Goal: Book appointment/travel/reservation

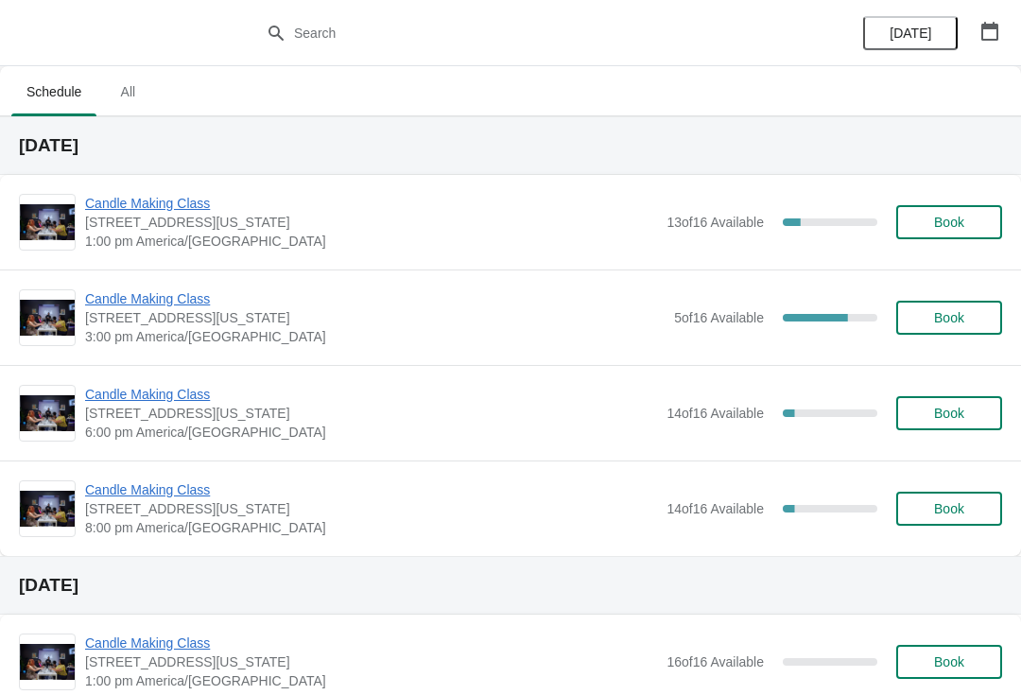
click at [164, 295] on span "Candle Making Class" at bounding box center [374, 298] width 579 height 19
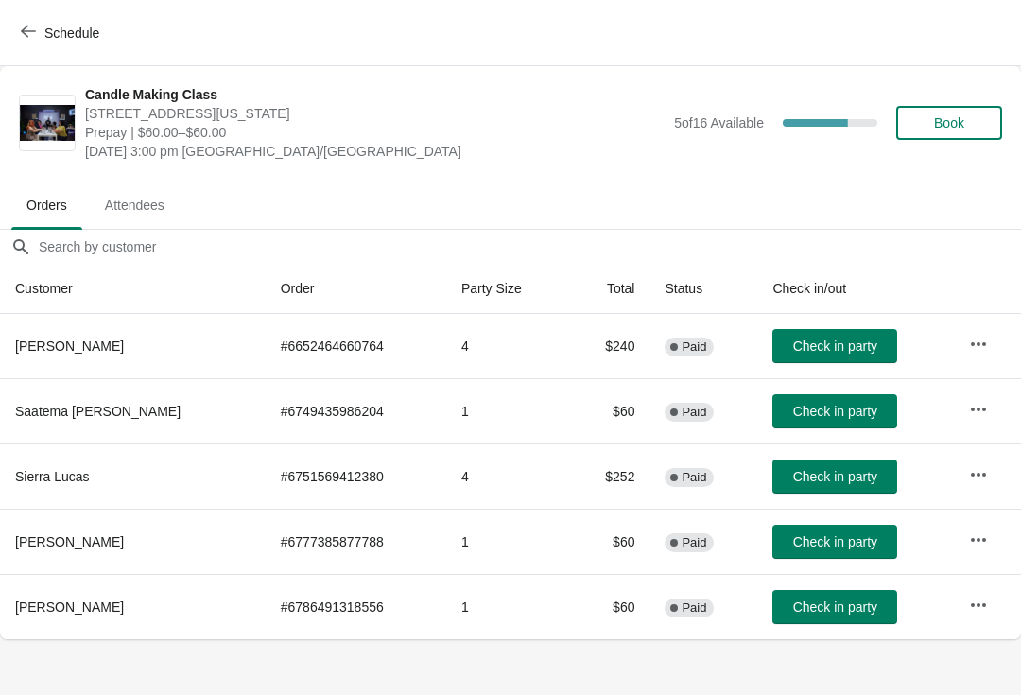
click at [989, 539] on button "button" at bounding box center [978, 540] width 34 height 34
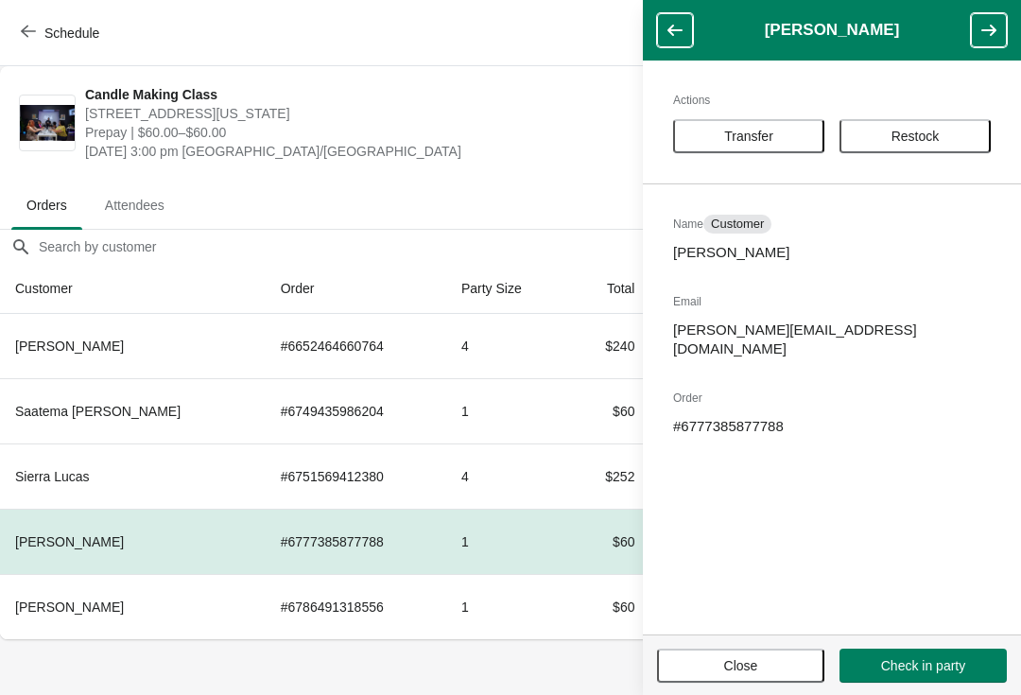
click at [737, 140] on span "Transfer" at bounding box center [748, 136] width 49 height 15
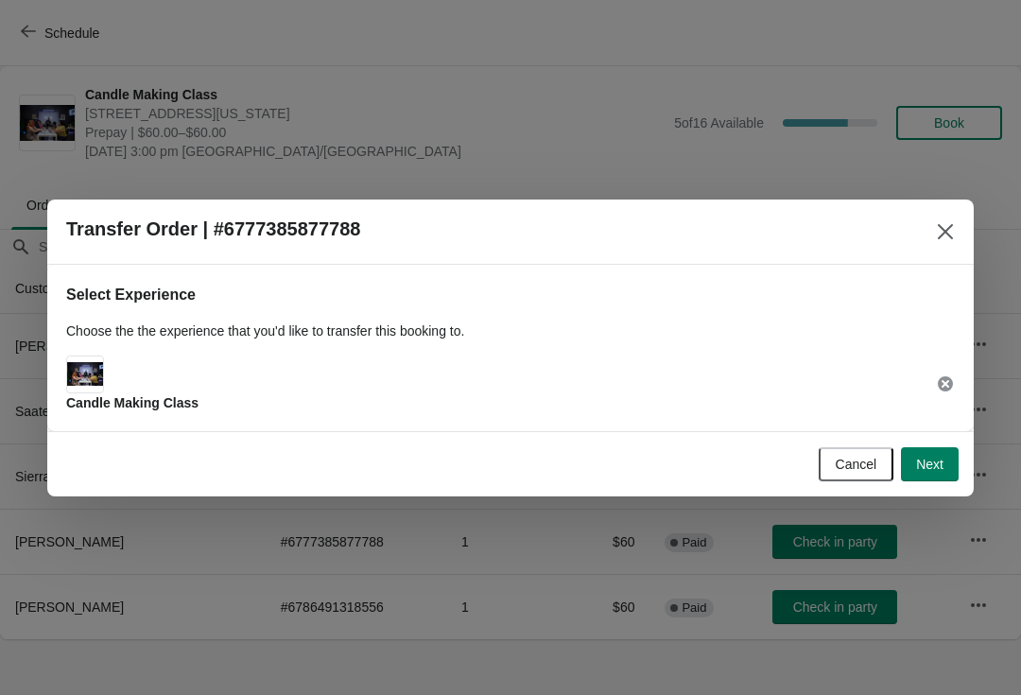
click at [935, 466] on span "Next" at bounding box center [929, 464] width 27 height 15
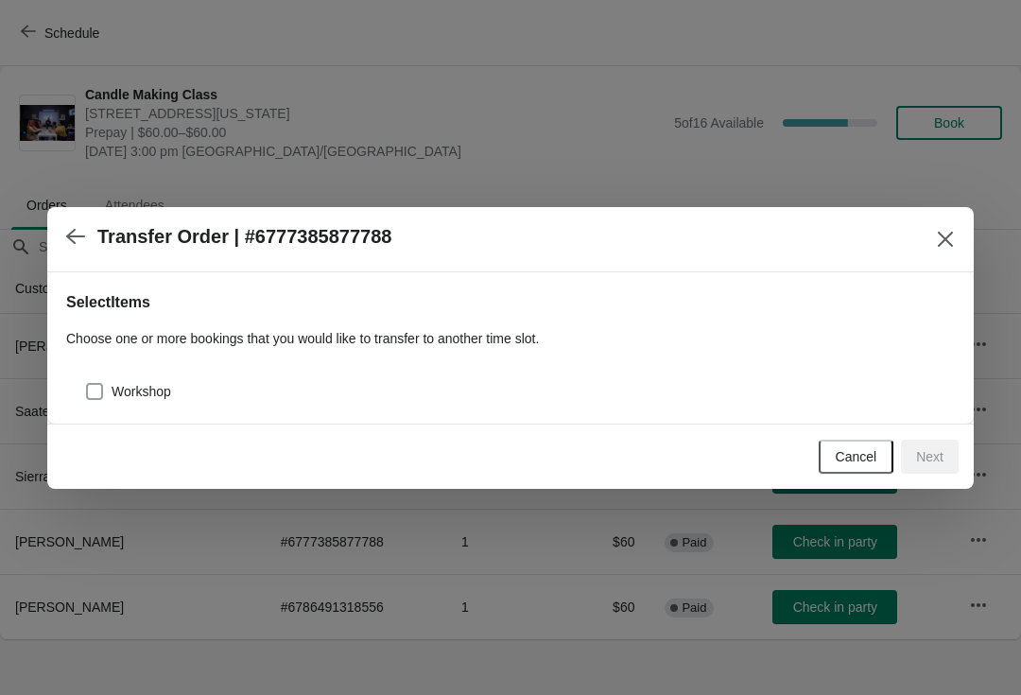
click at [100, 390] on span at bounding box center [94, 391] width 17 height 17
click at [87, 384] on input "Workshop" at bounding box center [86, 383] width 1 height 1
checkbox input "true"
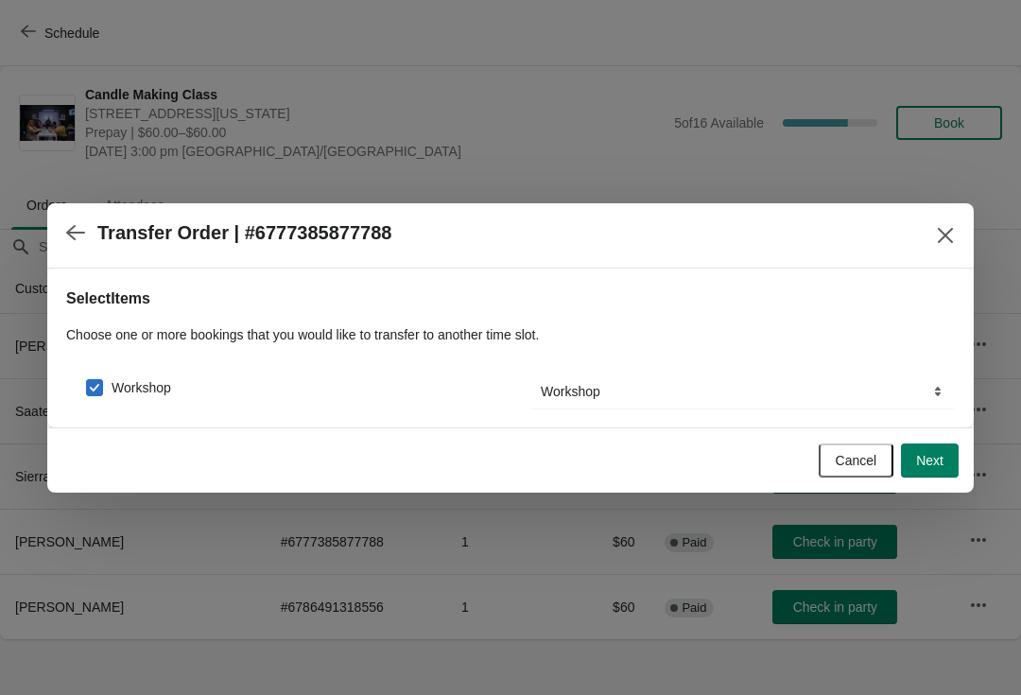
click at [941, 462] on span "Next" at bounding box center [929, 460] width 27 height 15
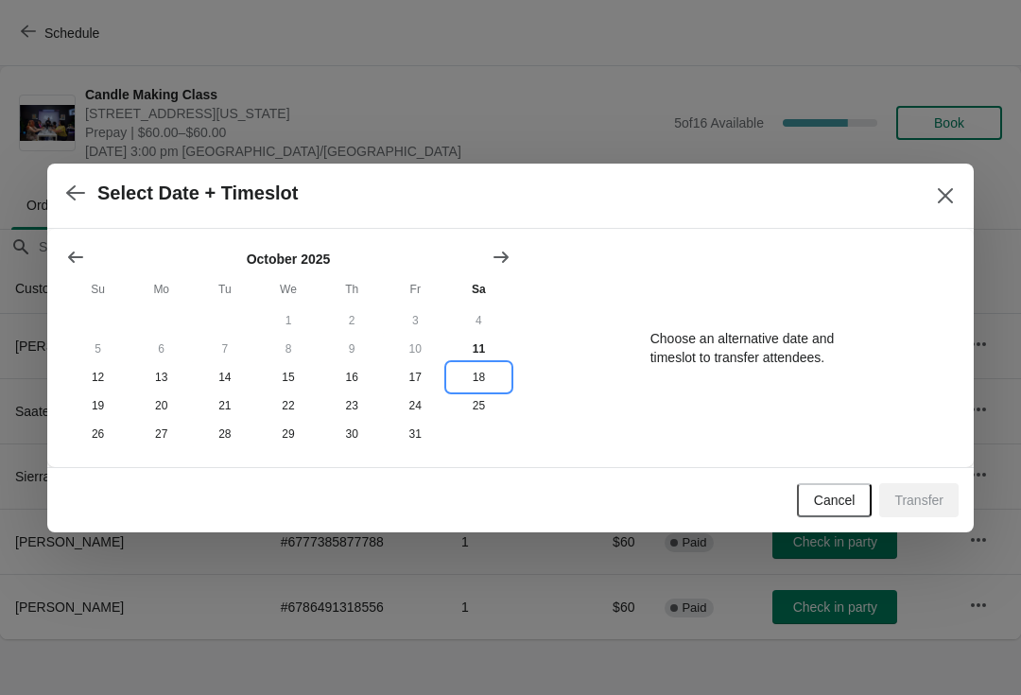
click at [485, 368] on button "18" at bounding box center [478, 377] width 63 height 28
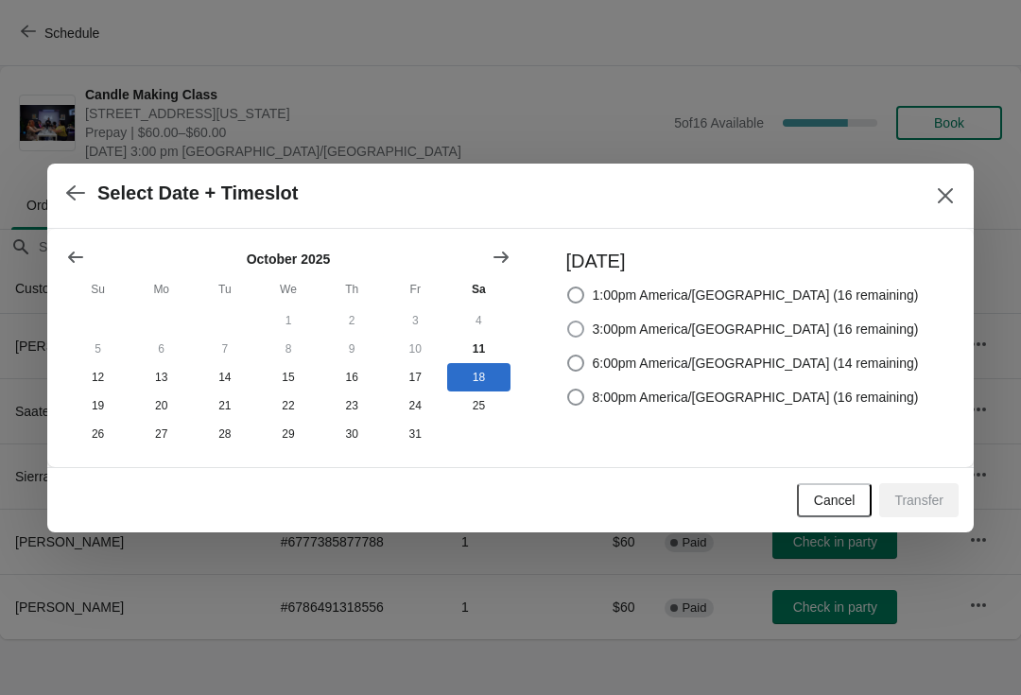
click at [584, 327] on span at bounding box center [575, 328] width 17 height 17
click at [568, 321] on input "3:00pm America/[GEOGRAPHIC_DATA] (16 remaining)" at bounding box center [567, 320] width 1 height 1
radio input "true"
click at [814, 495] on span "Cancel" at bounding box center [835, 499] width 42 height 15
